Goal: Information Seeking & Learning: Learn about a topic

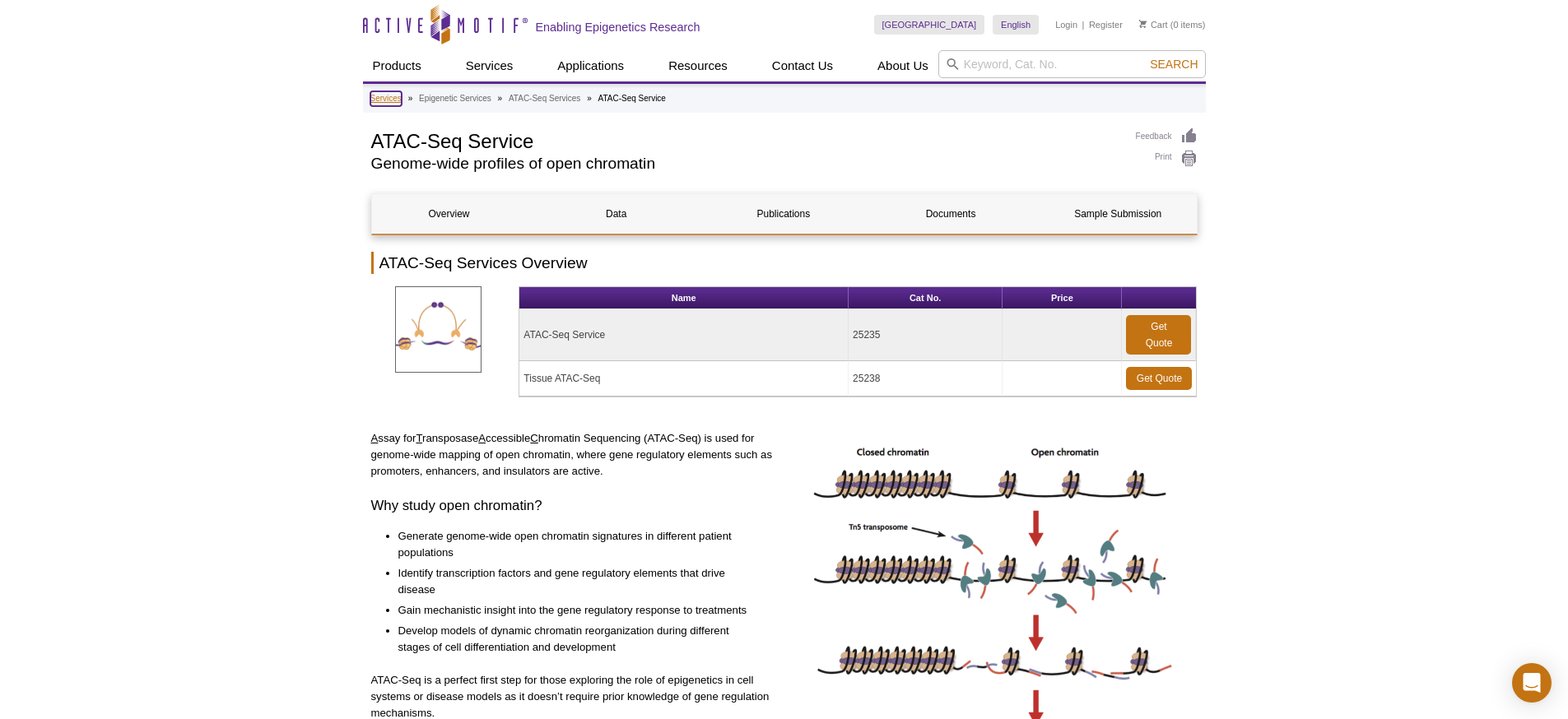
click at [401, 101] on link "Services" at bounding box center [386, 98] width 31 height 15
click at [387, 104] on link "Services" at bounding box center [386, 98] width 31 height 15
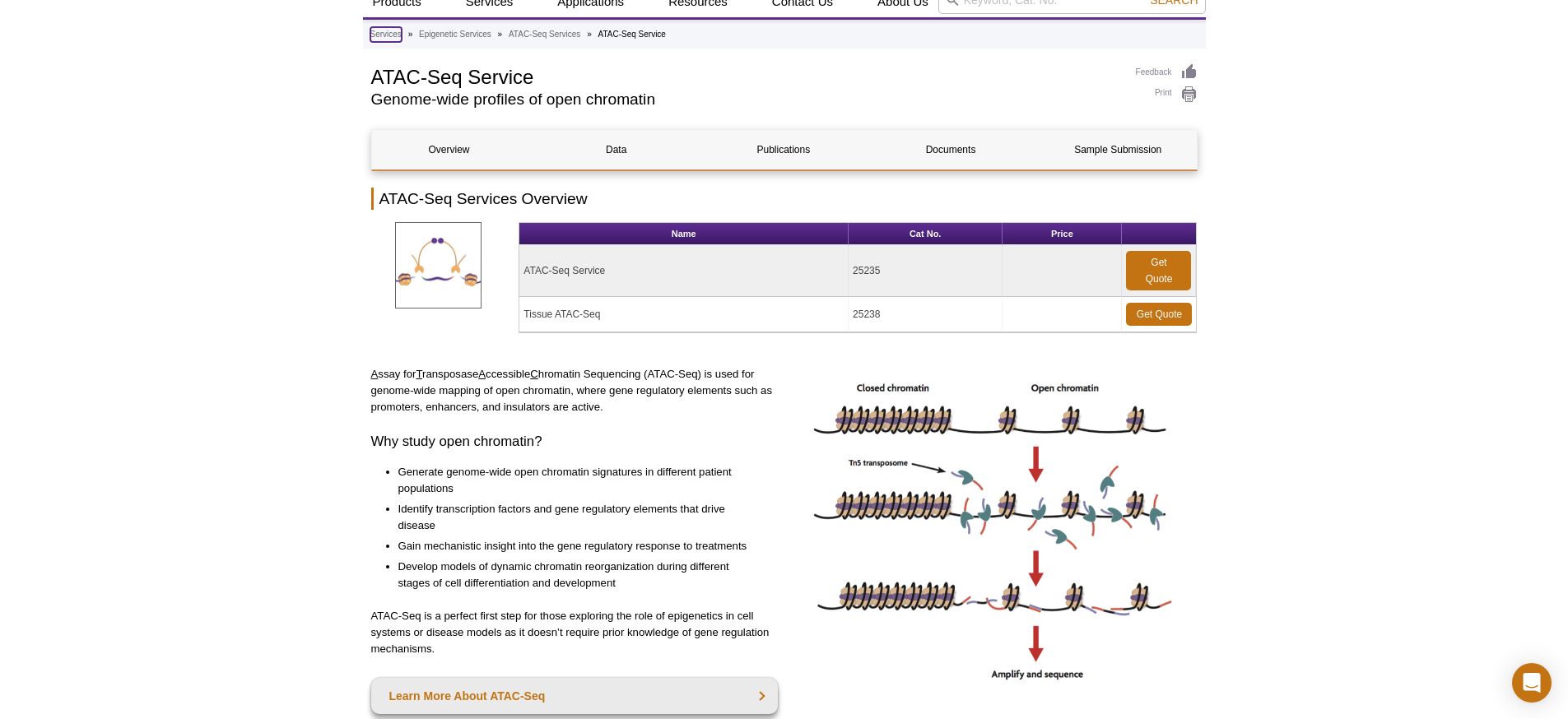
scroll to position [151, 0]
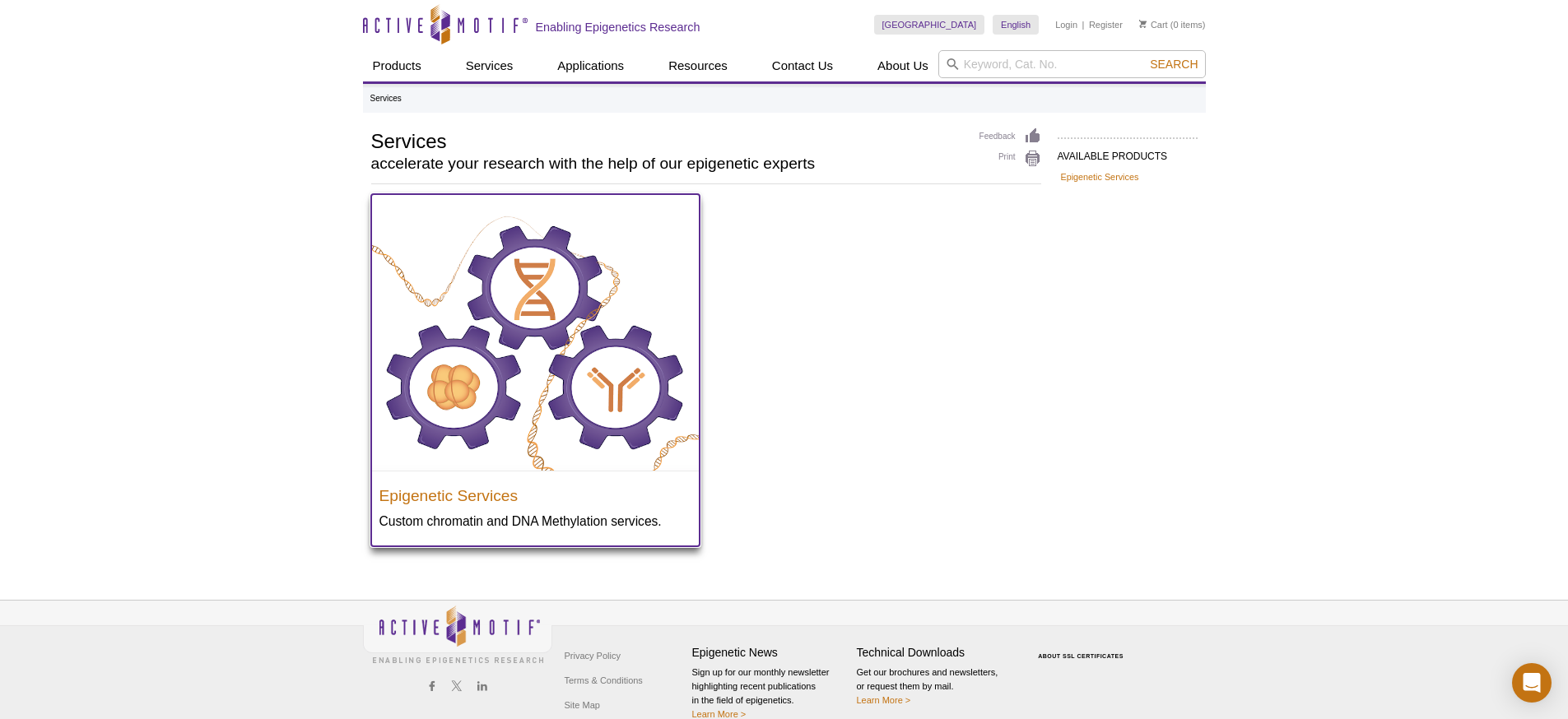
click at [606, 328] on img at bounding box center [535, 332] width 329 height 276
click at [507, 490] on h3 "Epigenetic Services" at bounding box center [535, 492] width 312 height 25
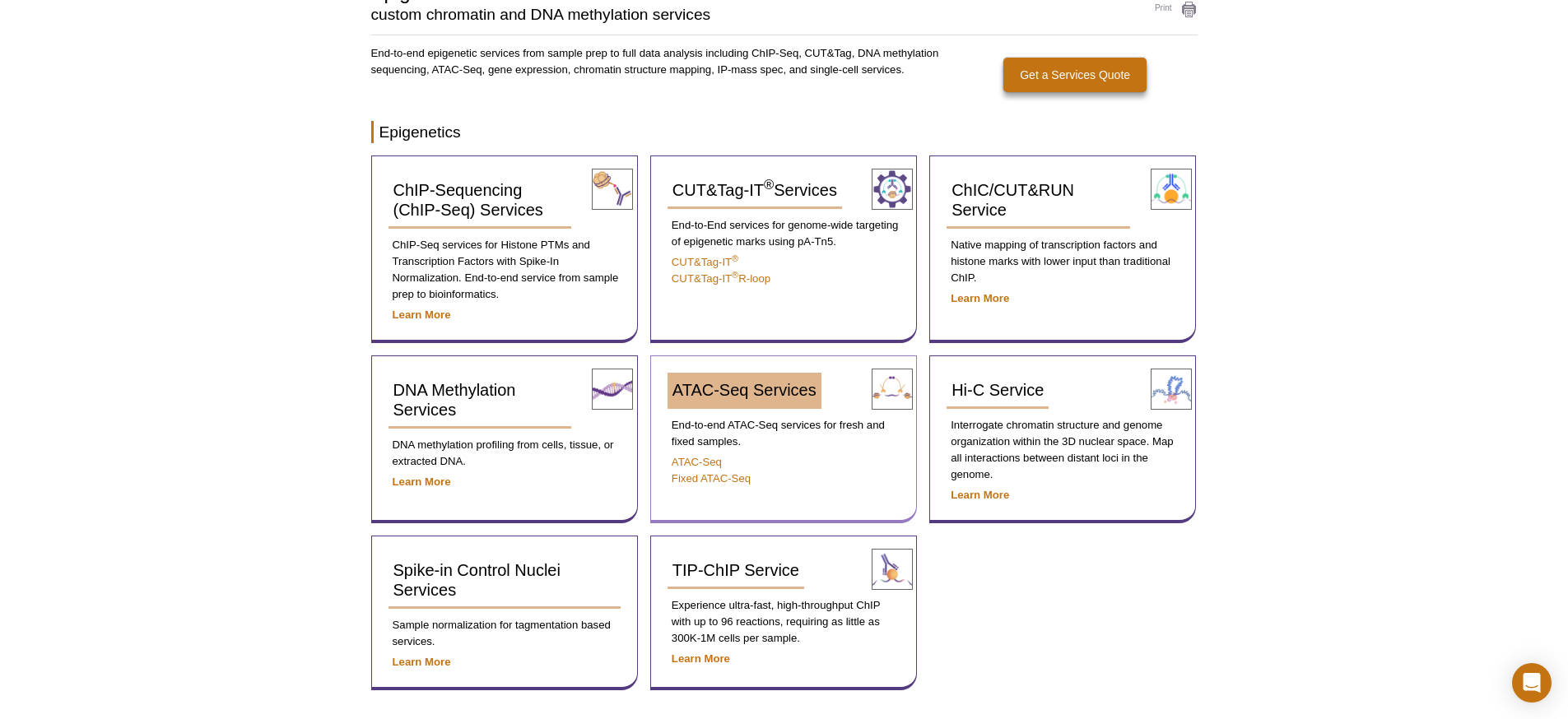
scroll to position [187, 0]
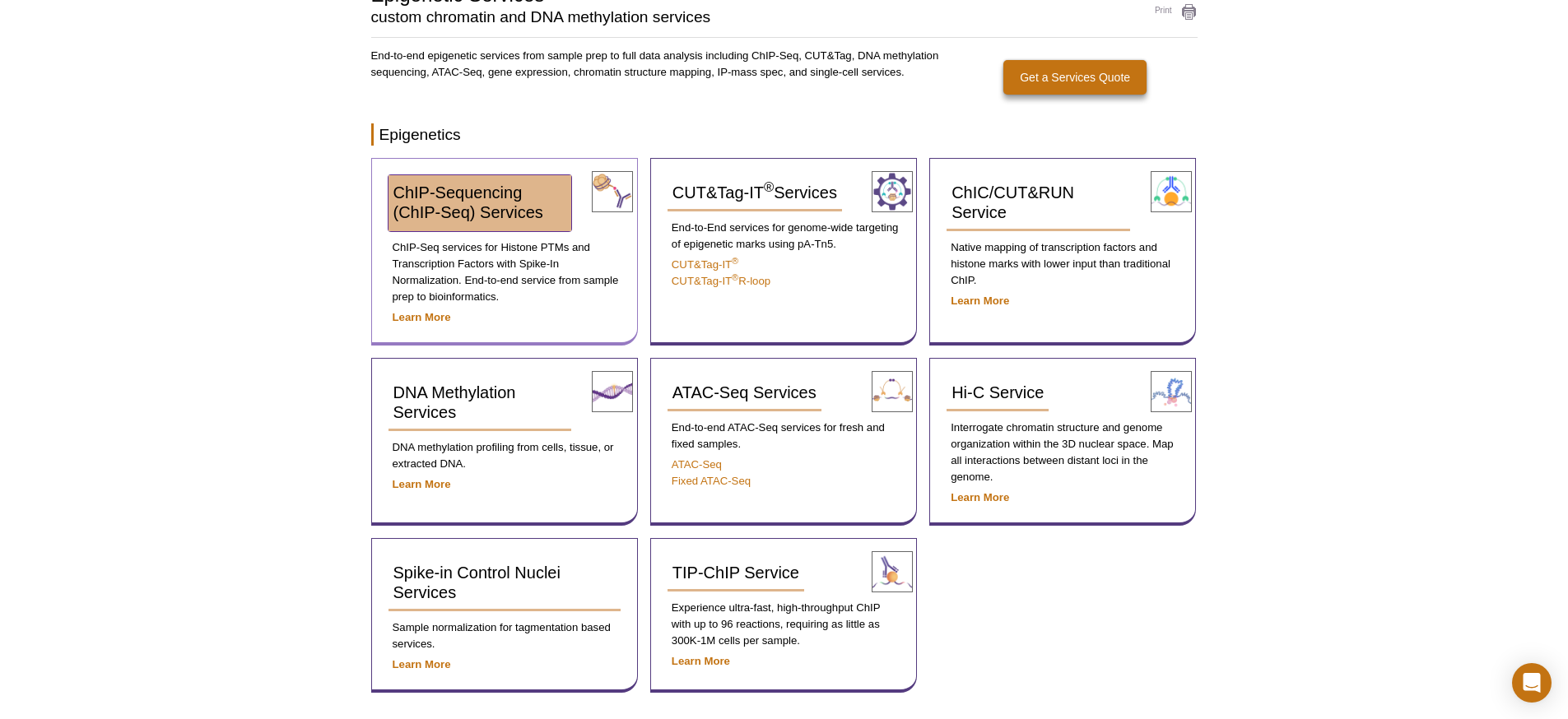
click at [536, 209] on span "ChIP-Sequencing (ChIP-Seq) Services" at bounding box center [468, 202] width 150 height 38
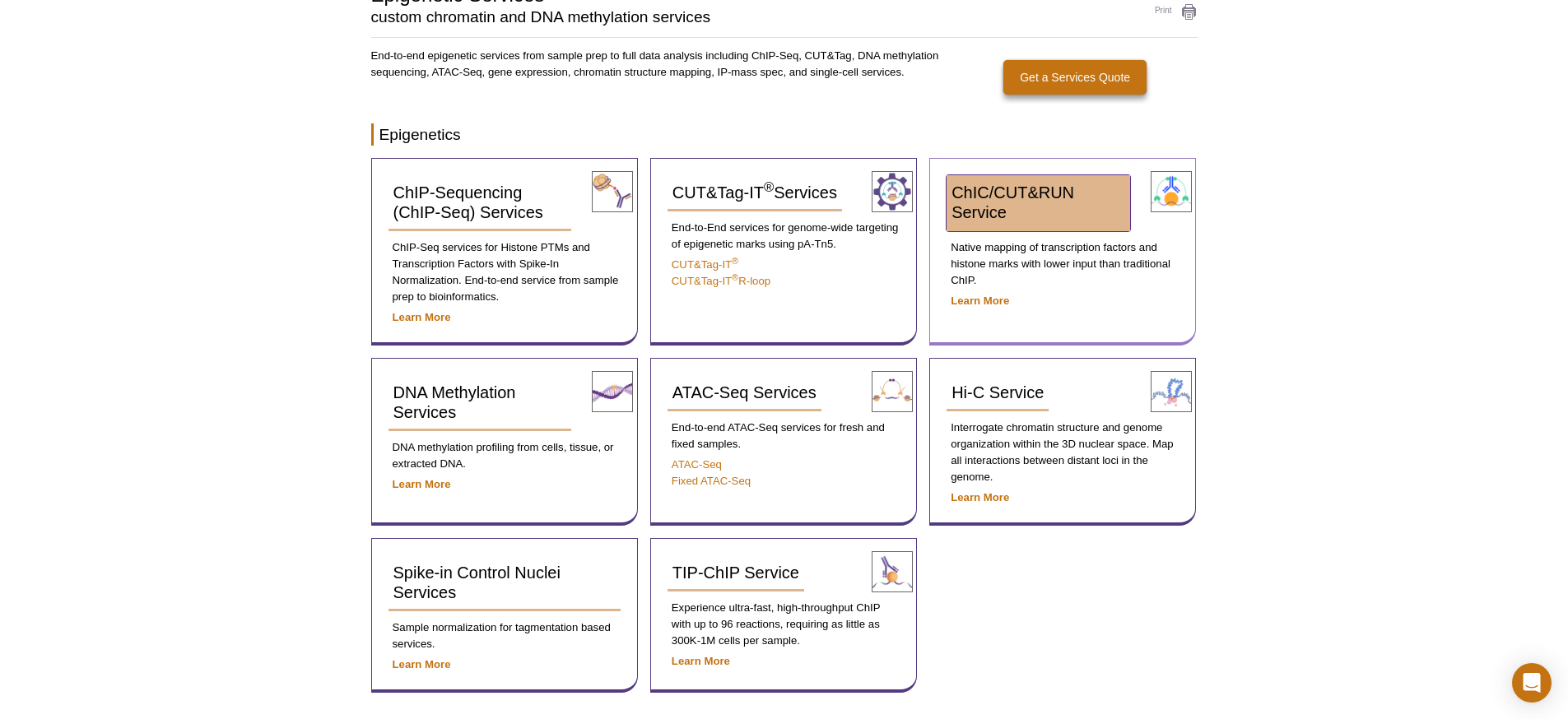
click at [1053, 196] on span "ChIC/CUT&RUN Service" at bounding box center [1013, 202] width 123 height 38
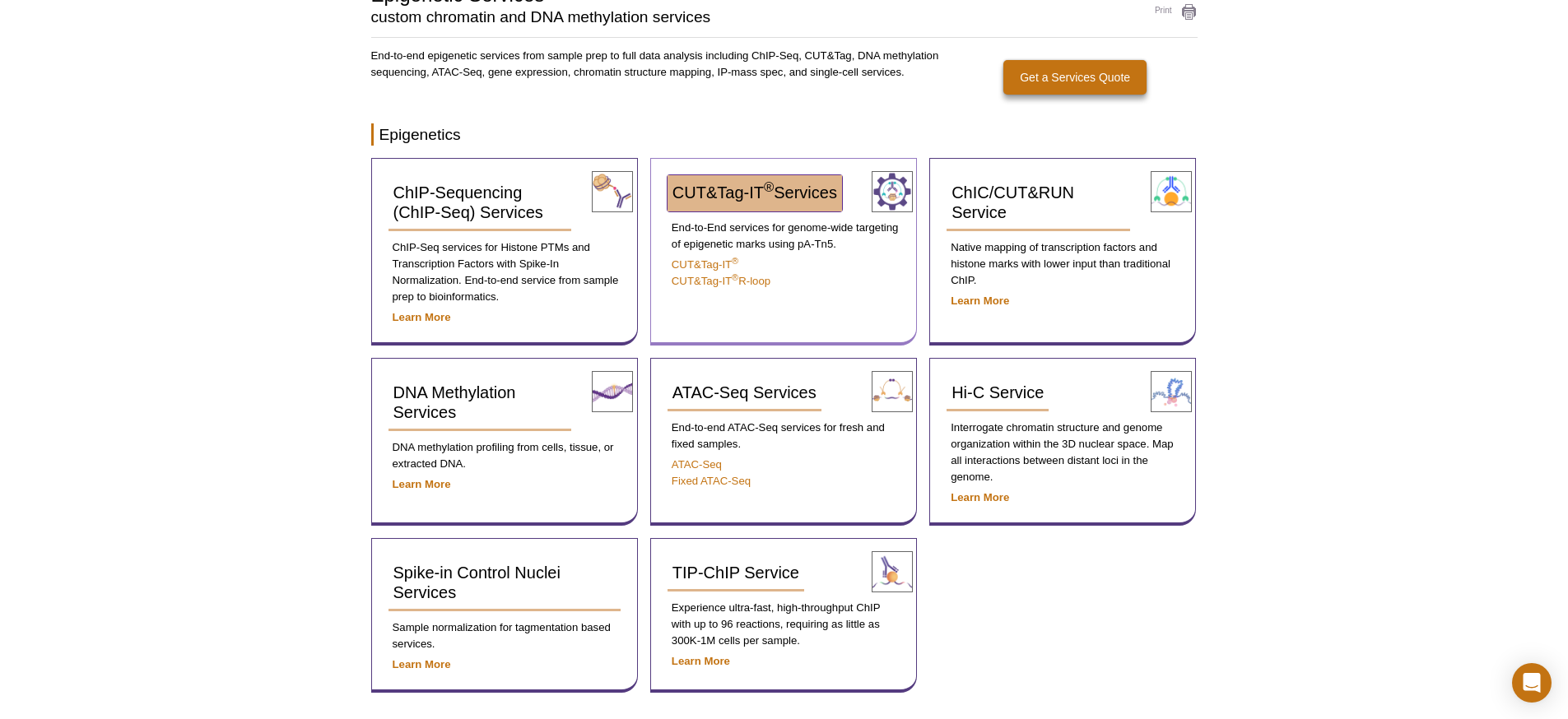
click at [725, 187] on span "CUT&Tag-IT ® Services" at bounding box center [755, 192] width 164 height 18
click at [729, 262] on link "CUT&Tag-IT ®" at bounding box center [705, 264] width 66 height 12
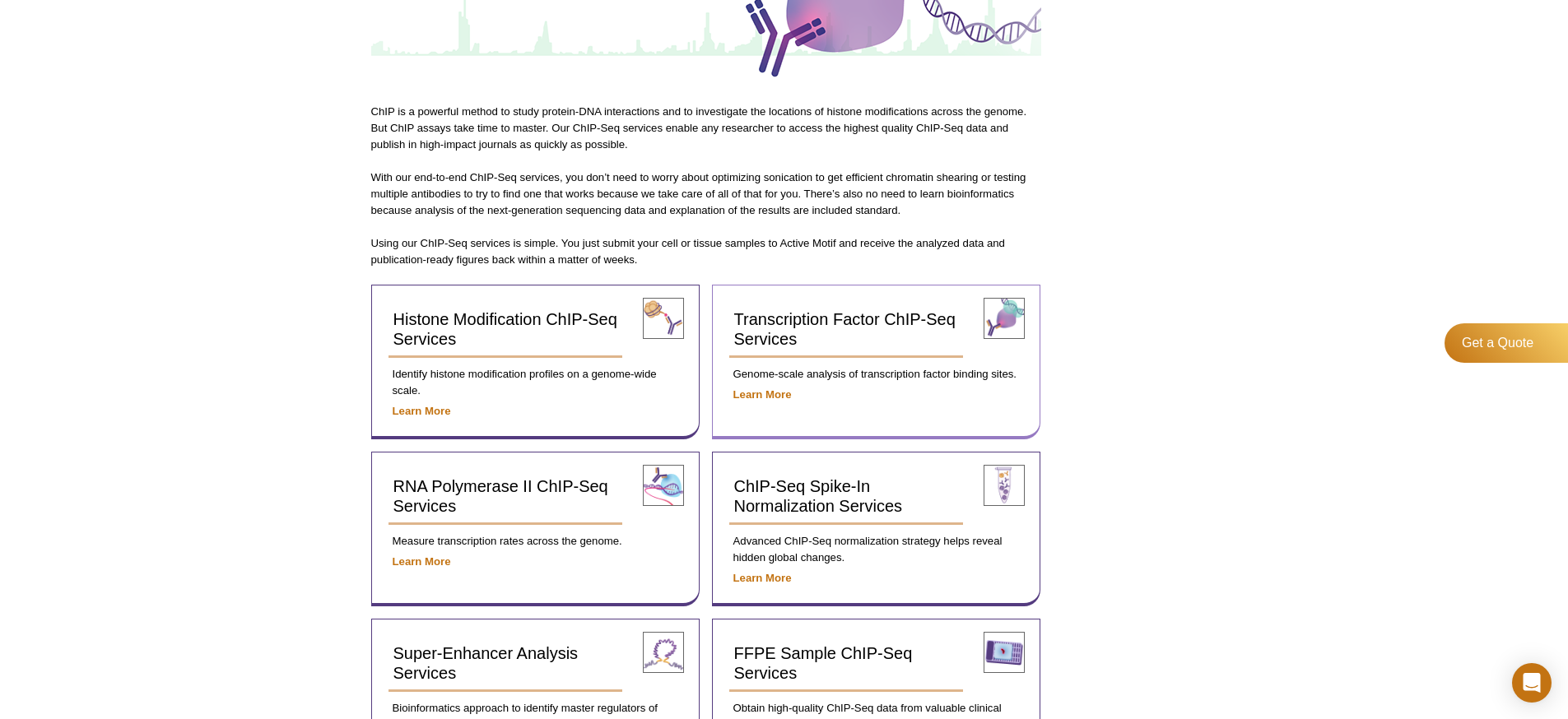
scroll to position [572, 0]
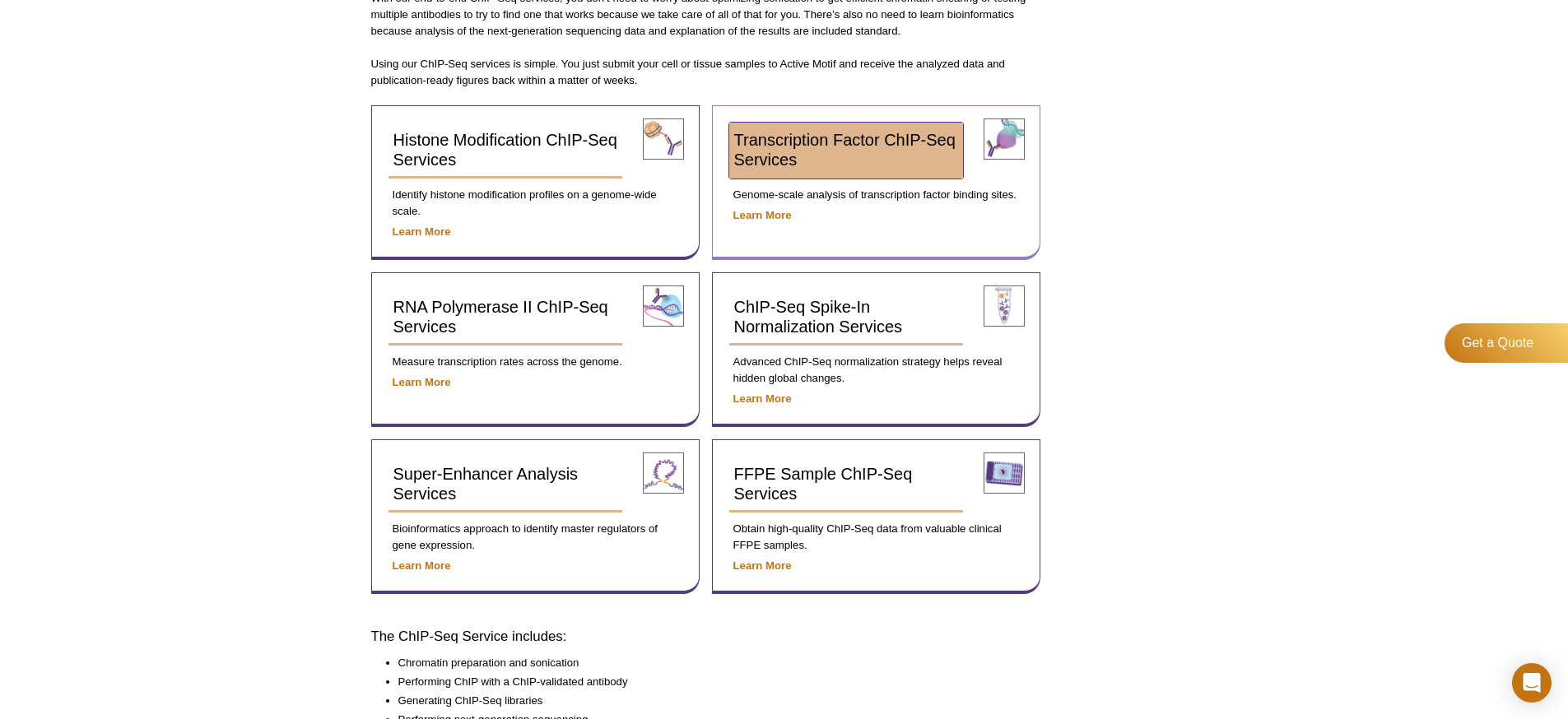
click at [814, 160] on link "Transcription Factor ChIP-Seq Services" at bounding box center [847, 151] width 235 height 56
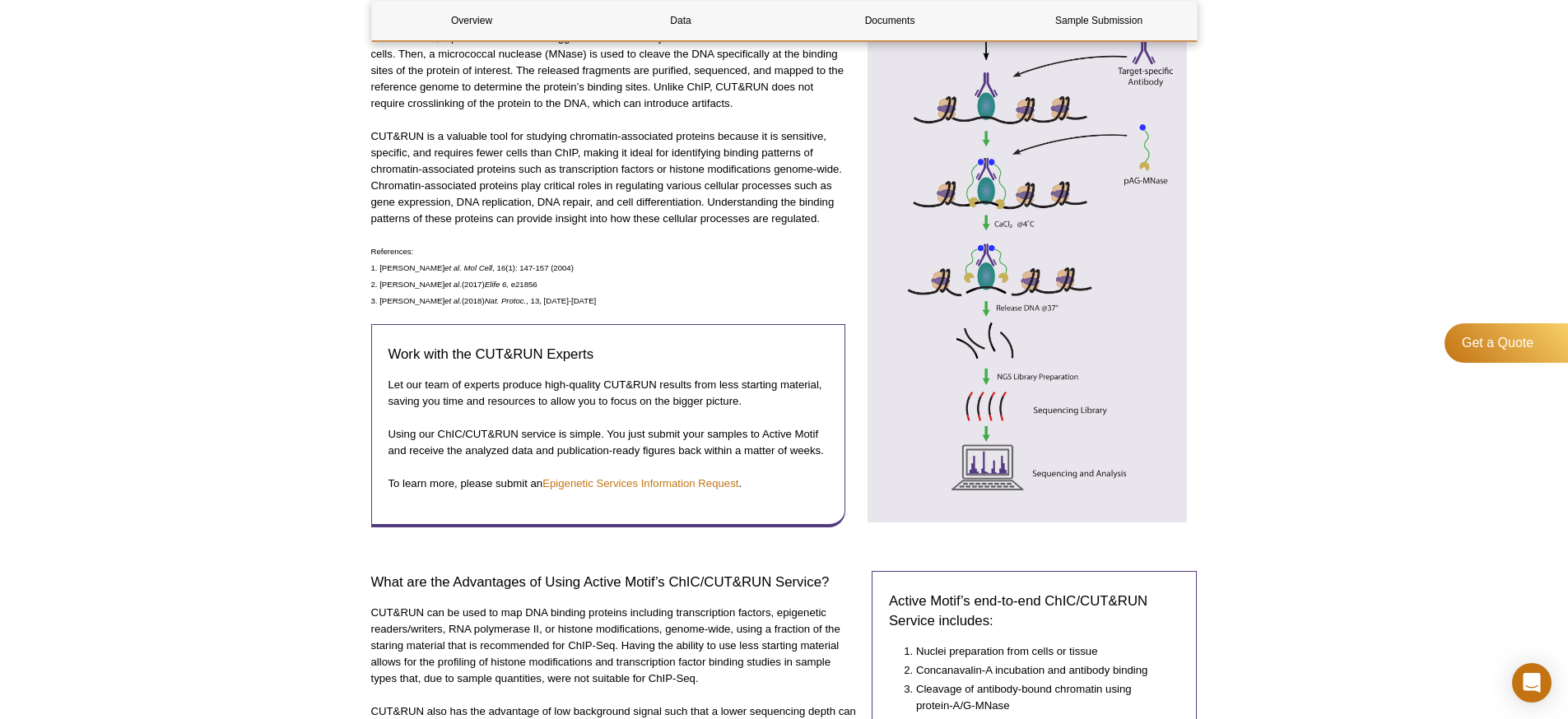
scroll to position [441, 0]
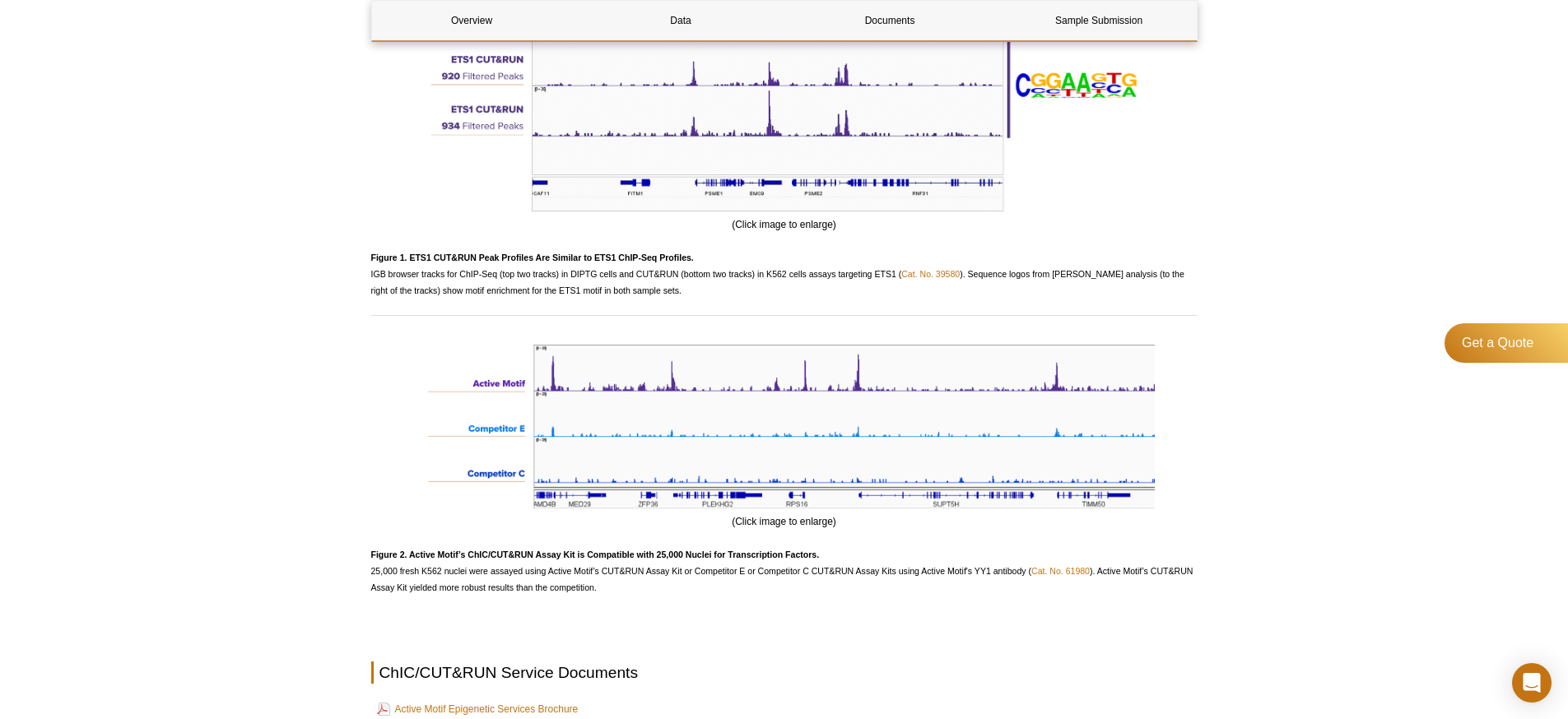
scroll to position [1890, 0]
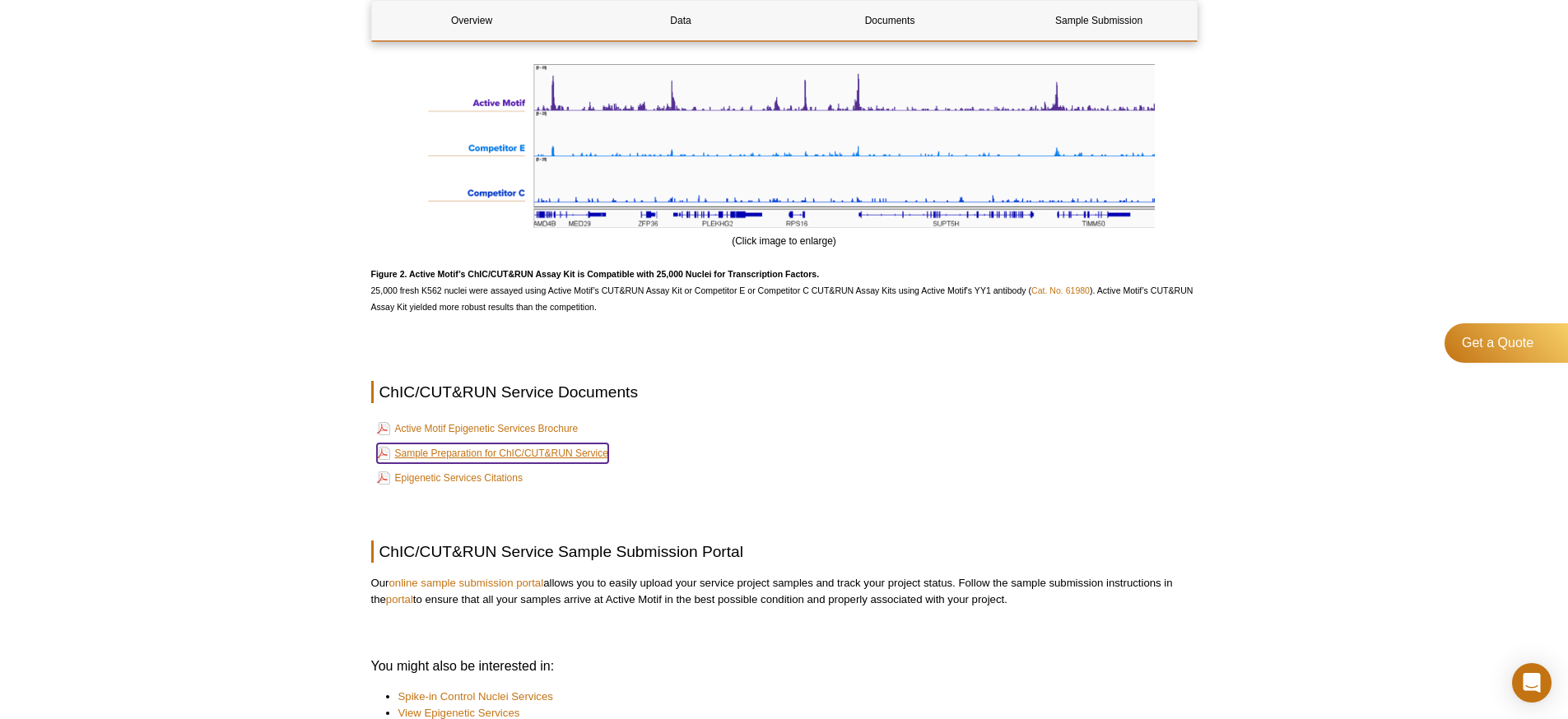
click at [457, 452] on link "Sample Preparation for ChIC/CUT&RUN Service" at bounding box center [492, 453] width 231 height 20
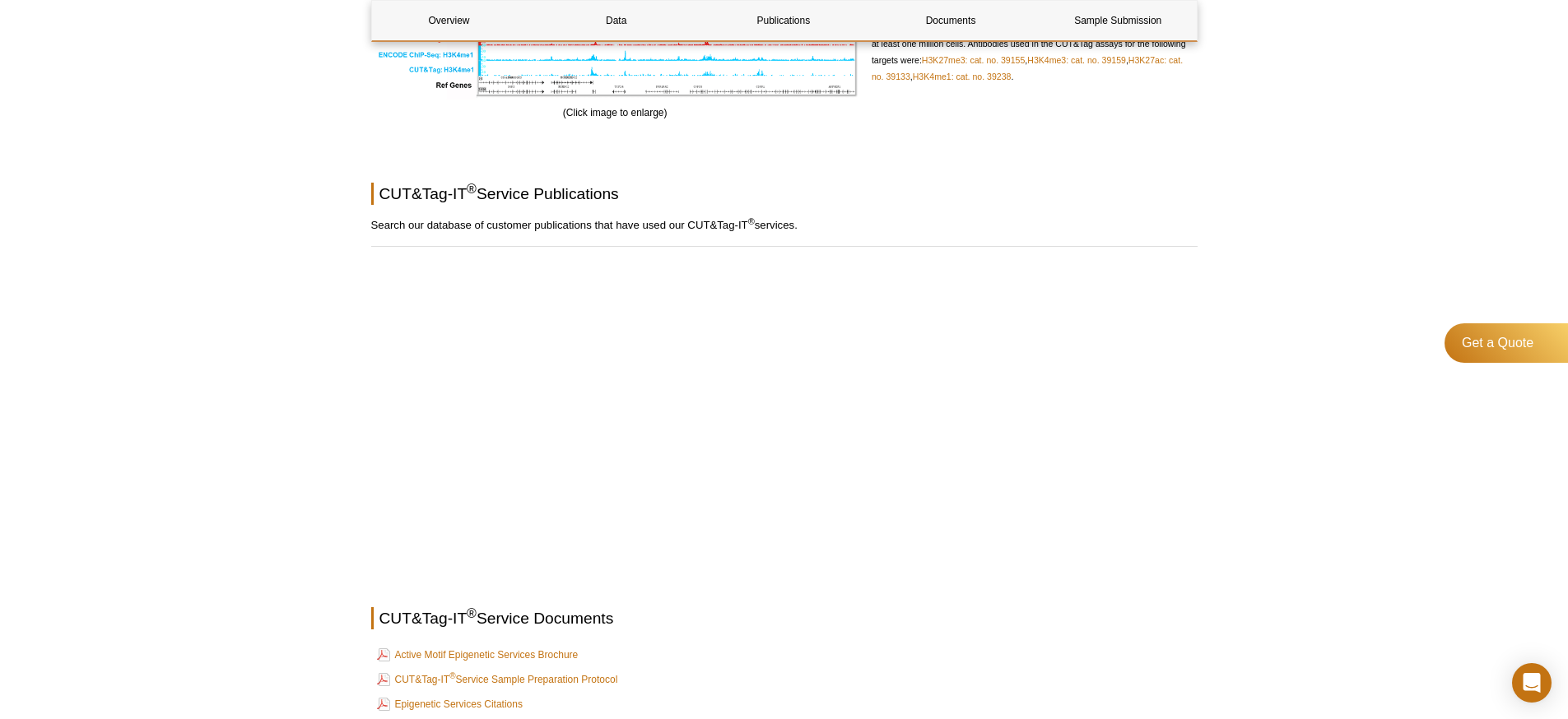
scroll to position [1748, 0]
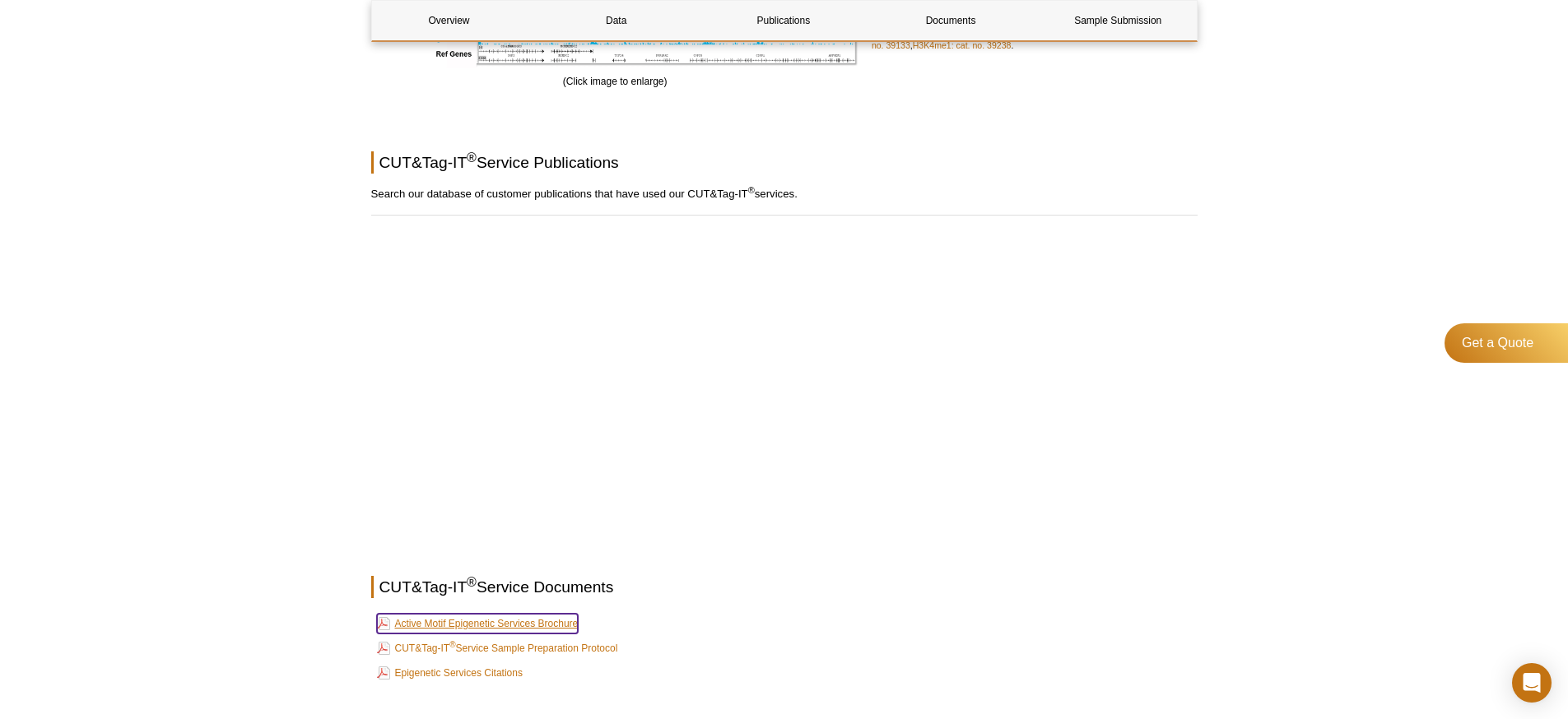
click at [518, 624] on link "Active Motif Epigenetic Services Brochure" at bounding box center [478, 624] width 201 height 20
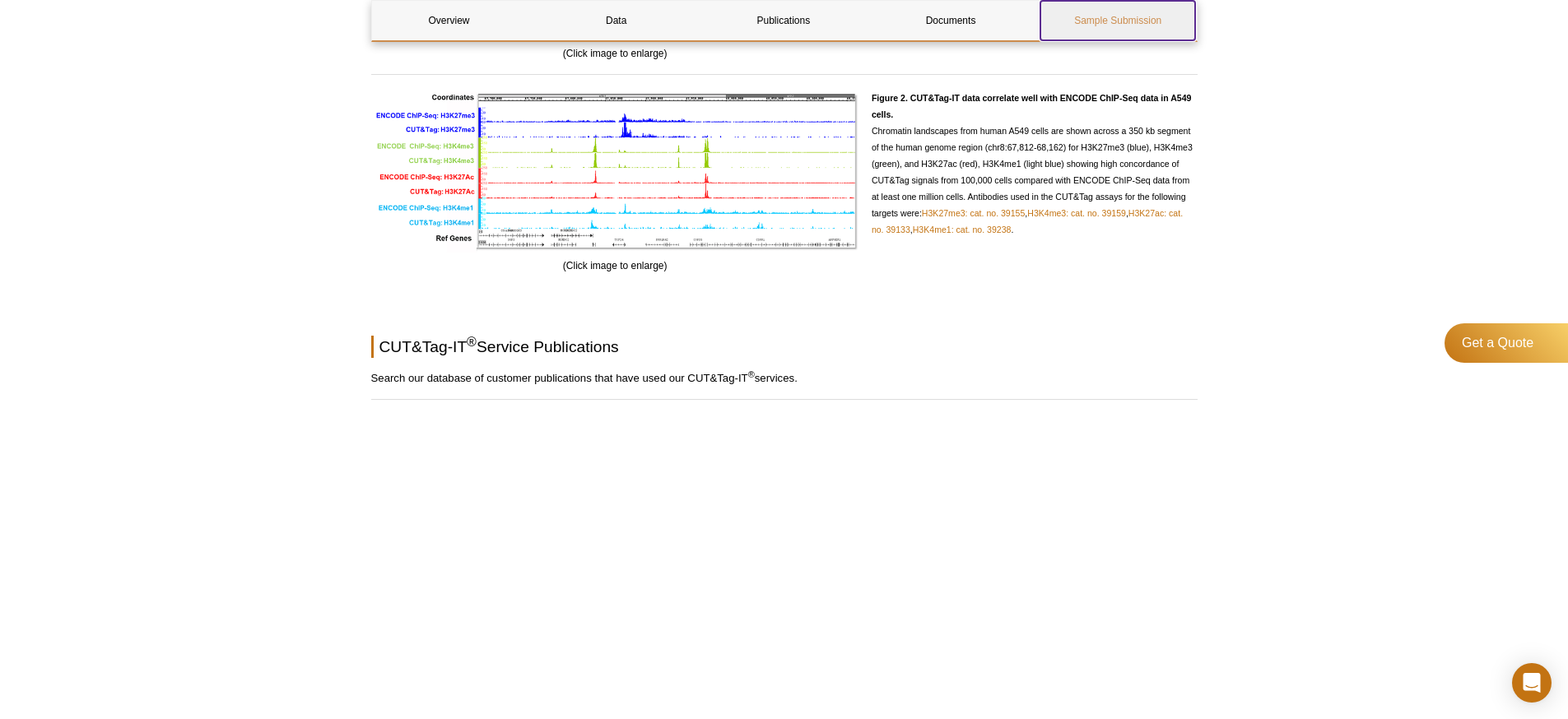
click at [1112, 24] on link "Sample Submission" at bounding box center [1118, 21] width 155 height 40
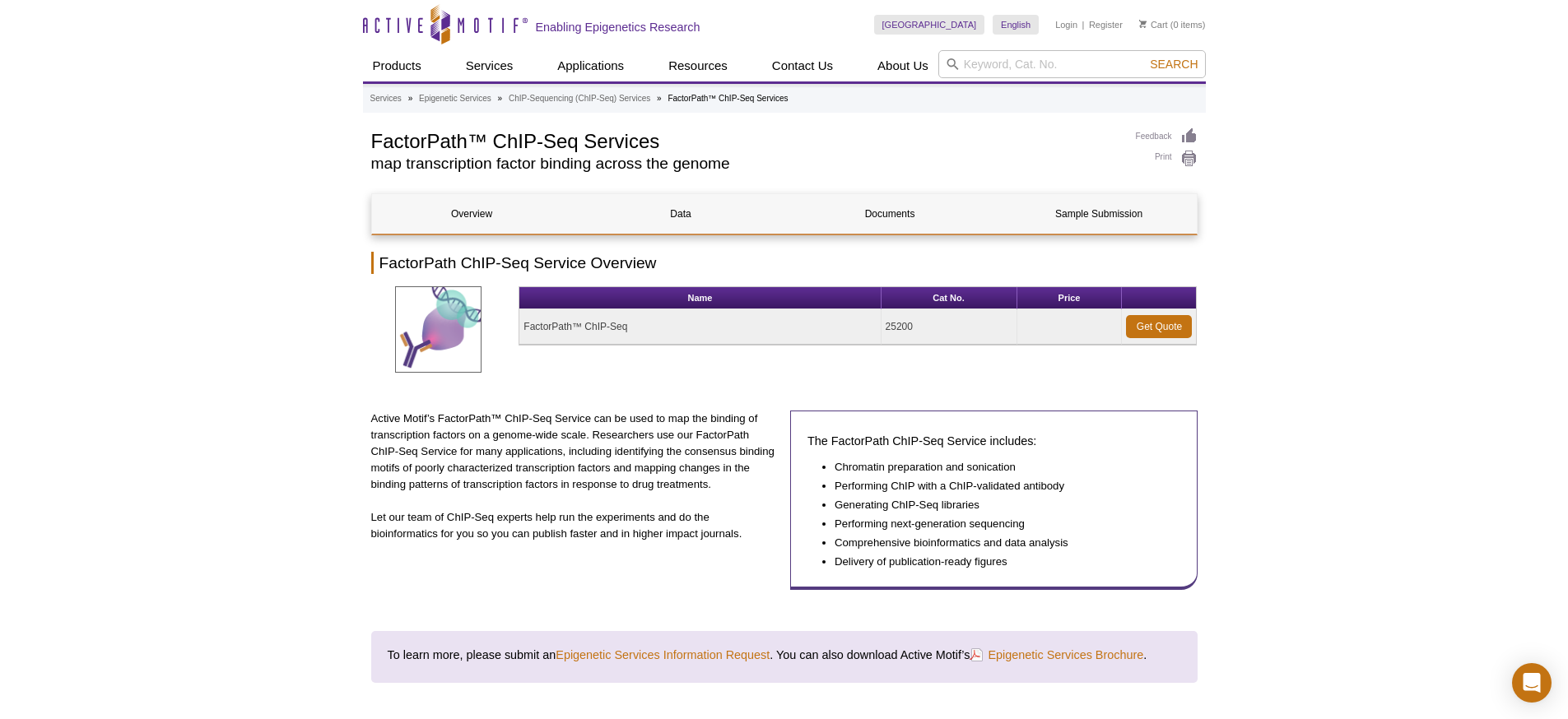
click at [780, 345] on table "Name Cat No. Price FactorPath™ ChIP-Seq 25200 Get Quote" at bounding box center [858, 316] width 678 height 59
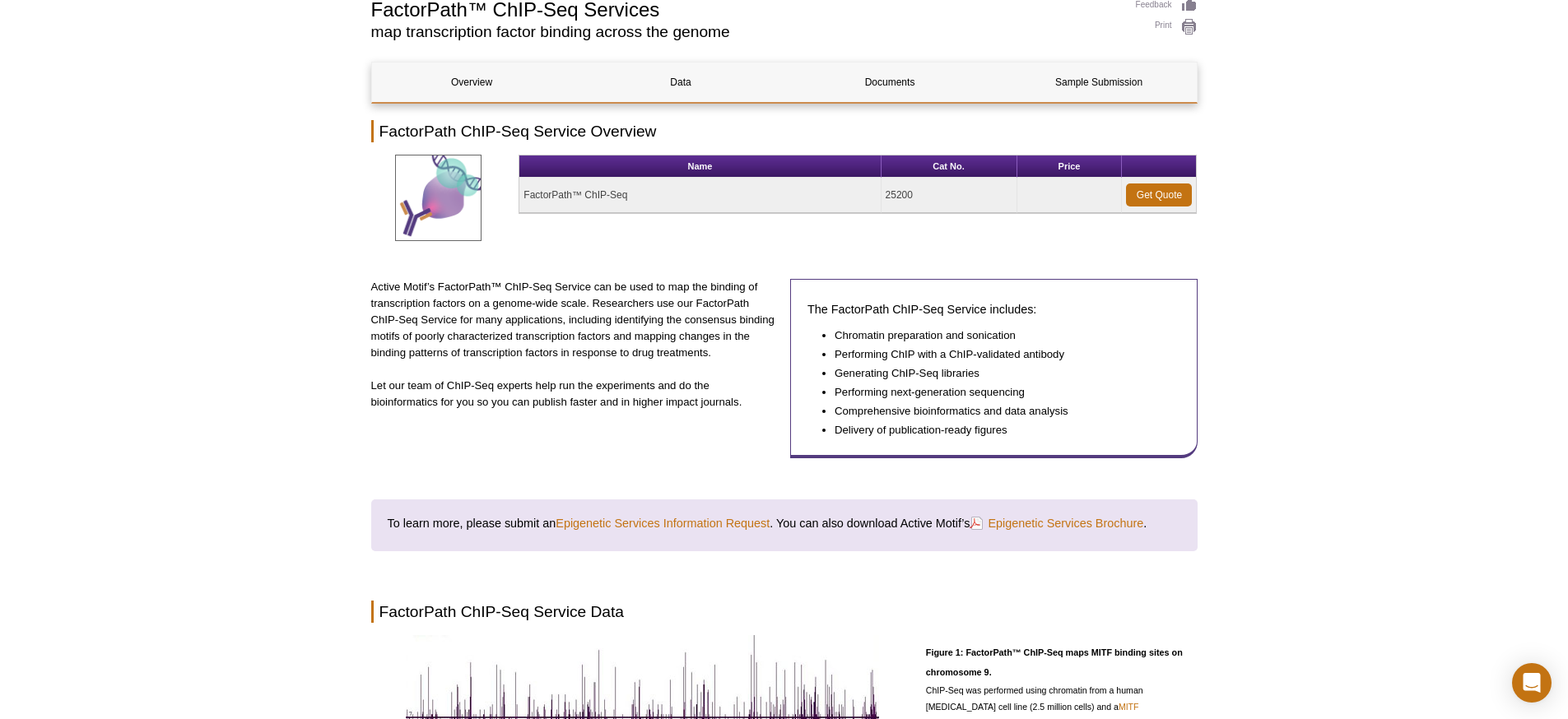
scroll to position [138, 0]
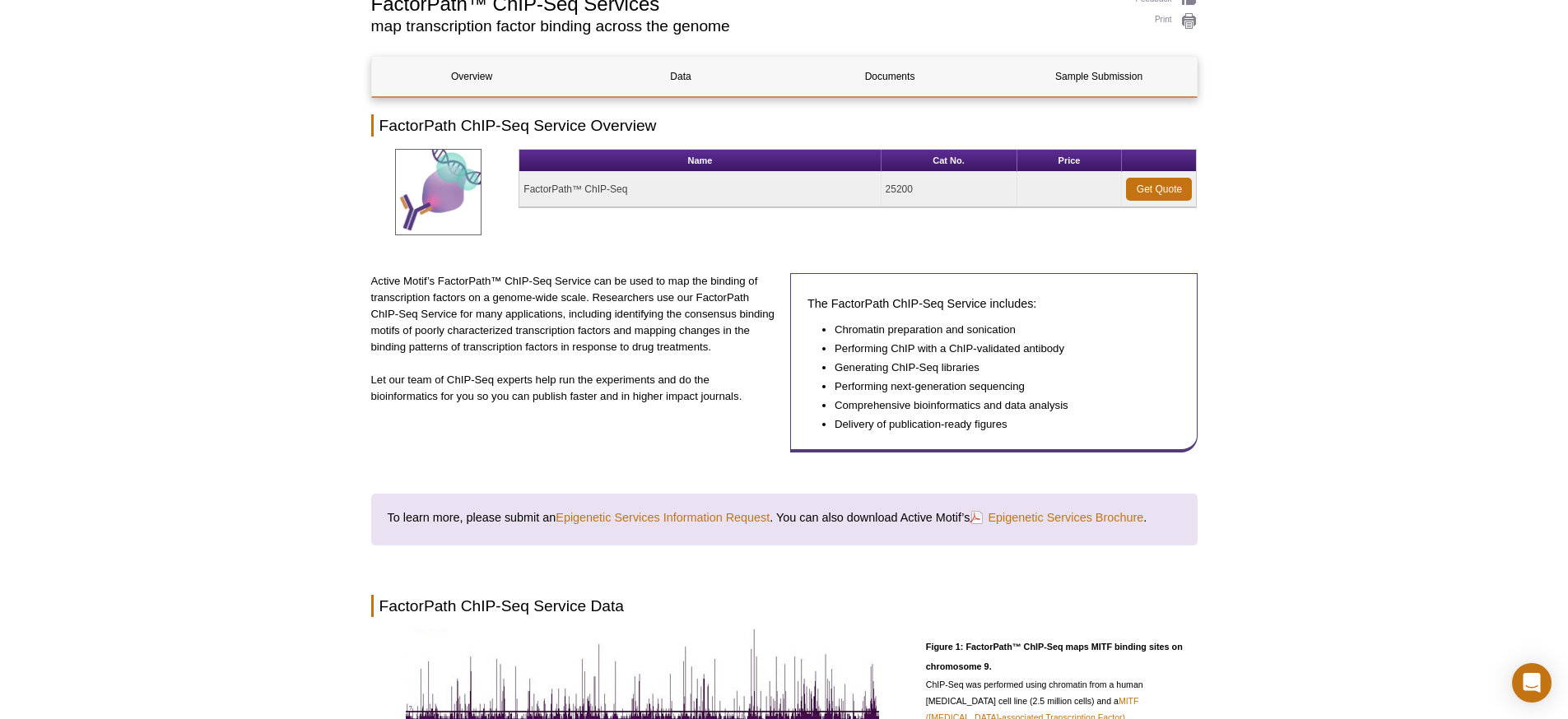
click at [702, 336] on p "Active Motif’s FactorPath™ ChIP-Seq Service can be used to map the binding of t…" at bounding box center [575, 315] width 408 height 83
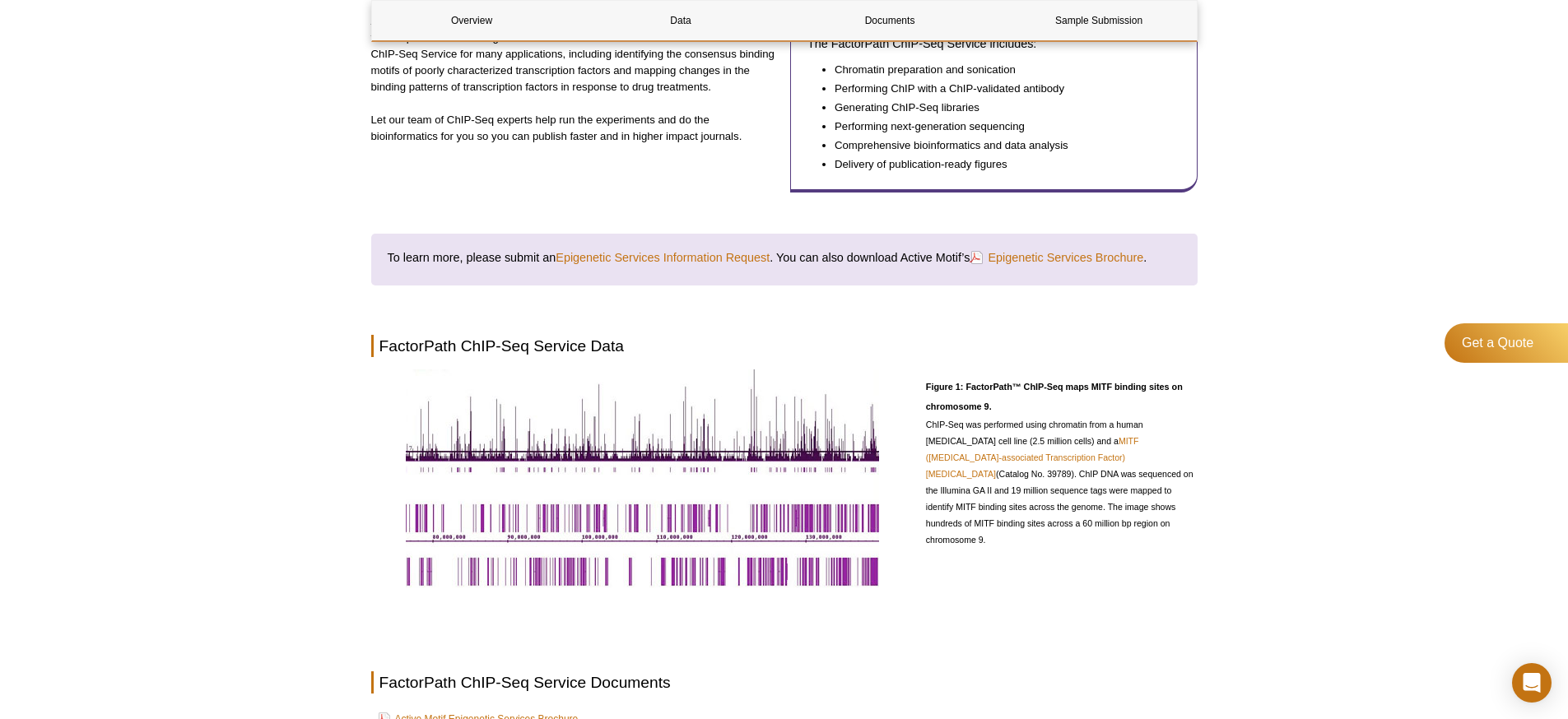
scroll to position [488, 0]
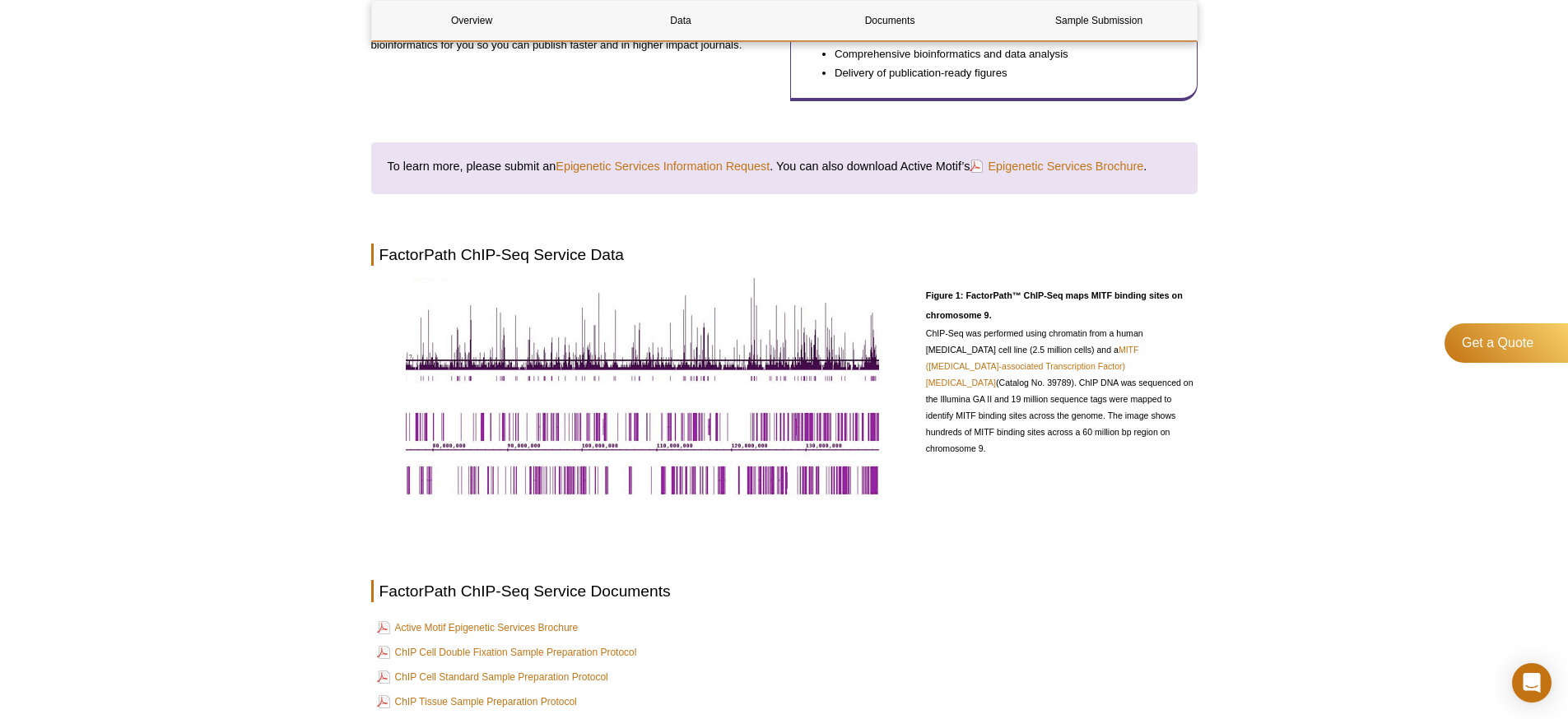
click at [727, 222] on div "Overview Data Documents Sample Submission FactorPath ChIP-Seq Service Overview …" at bounding box center [784, 367] width 826 height 1324
click at [727, 223] on div "Overview Data Documents Sample Submission FactorPath ChIP-Seq Service Overview …" at bounding box center [784, 367] width 826 height 1324
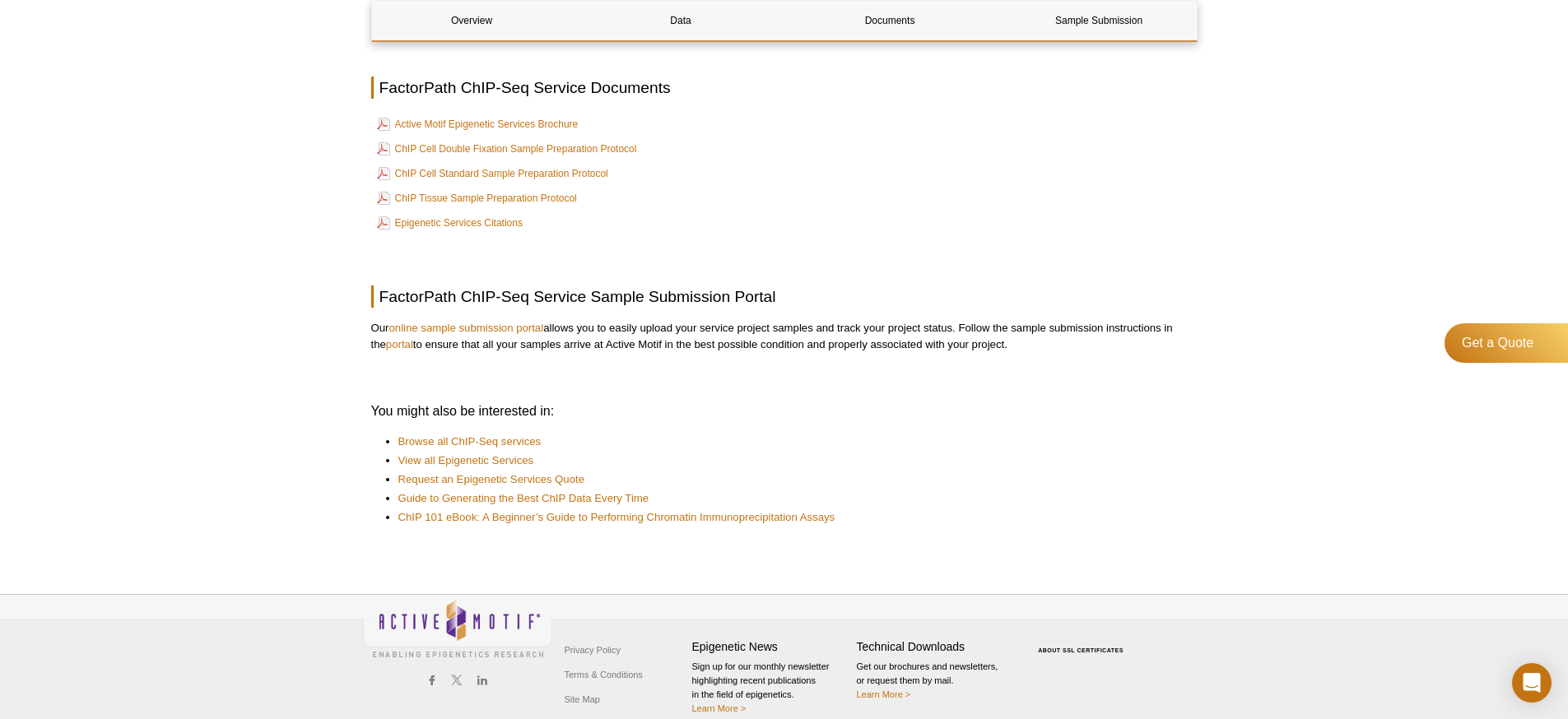
scroll to position [996, 0]
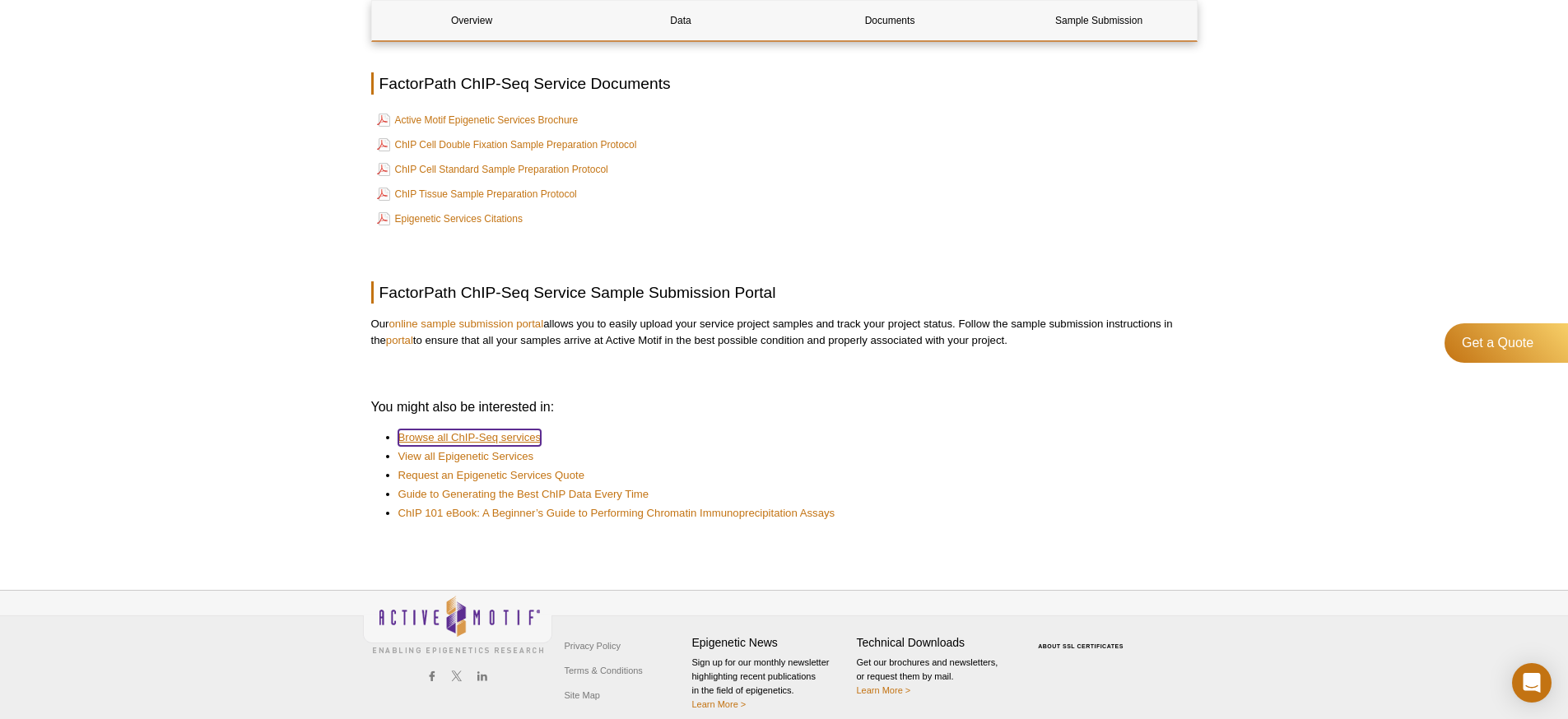
click at [487, 434] on link "Browse all ChIP-Seq services" at bounding box center [470, 437] width 143 height 16
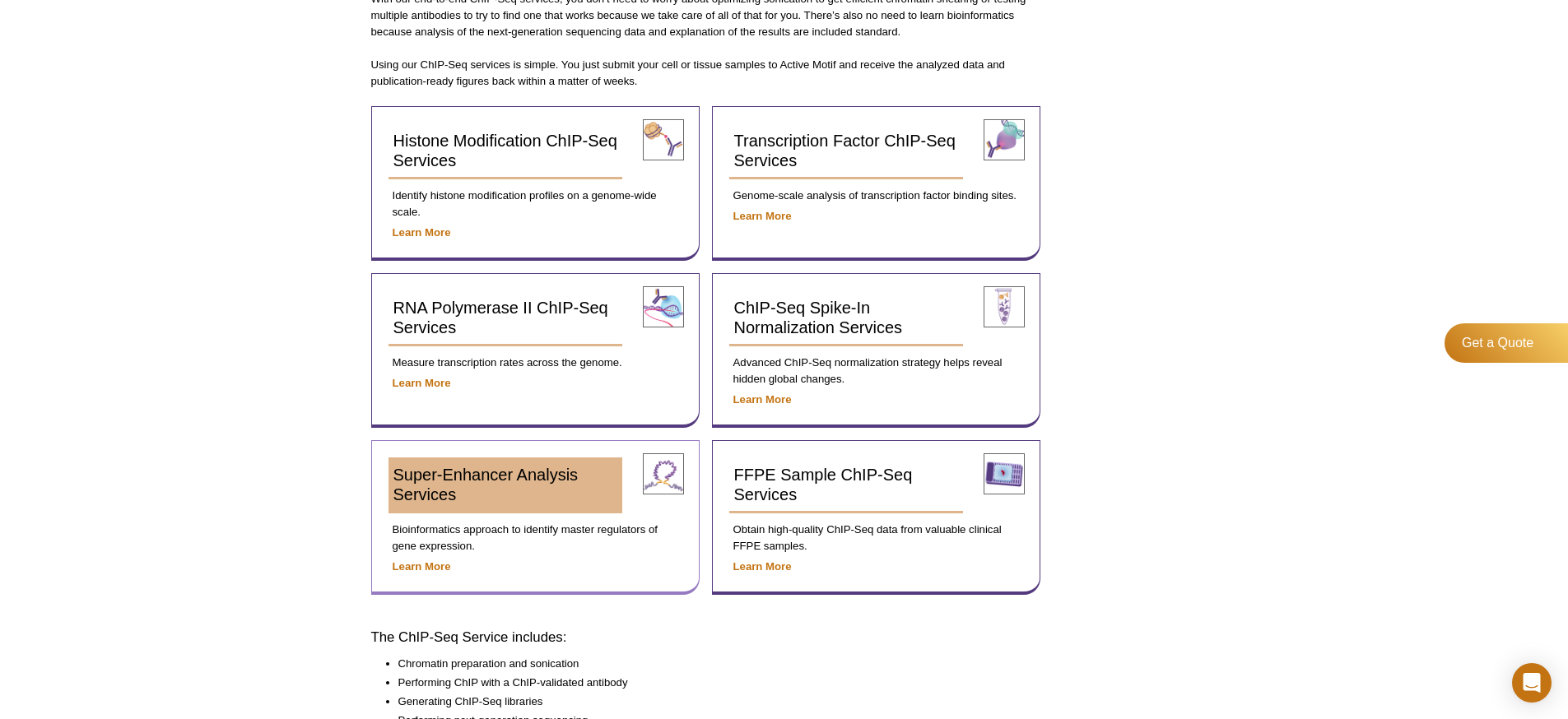
scroll to position [568, 0]
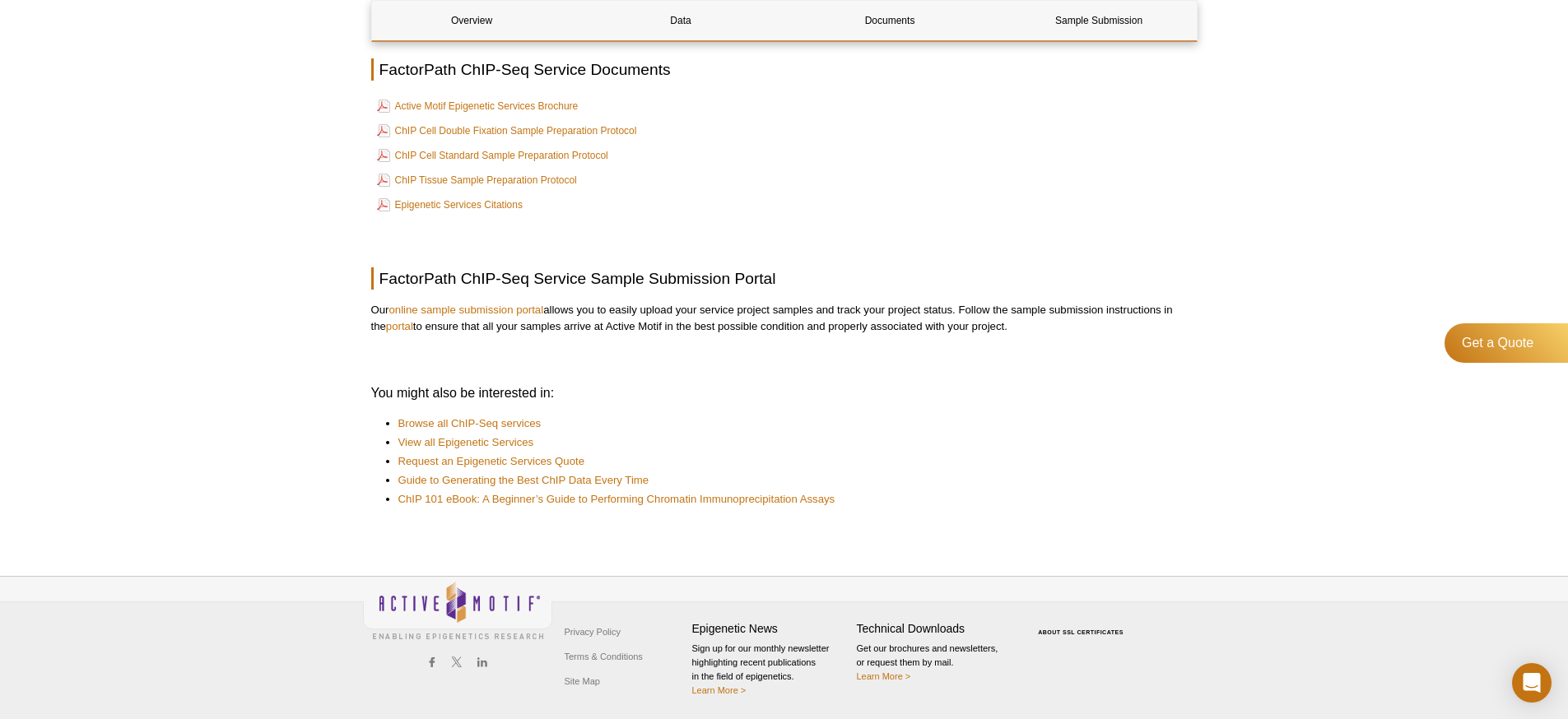
scroll to position [1011, 0]
click at [461, 309] on link "online sample submission portal" at bounding box center [466, 309] width 155 height 12
